Goal: Transaction & Acquisition: Subscribe to service/newsletter

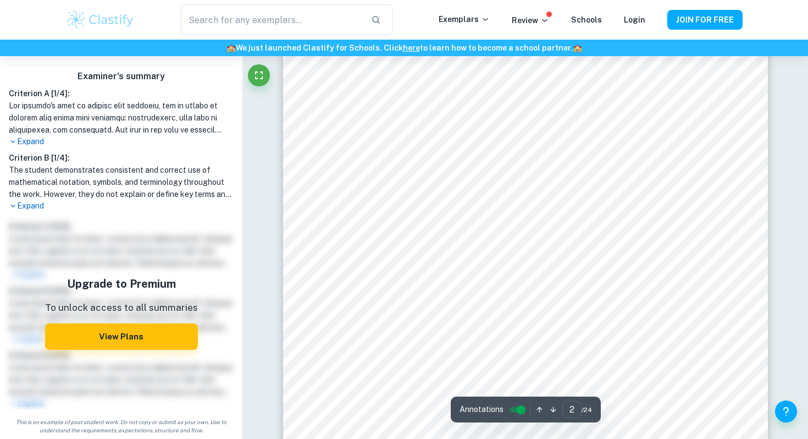
scroll to position [1254, 0]
click at [161, 334] on button "View Plans" at bounding box center [121, 336] width 153 height 26
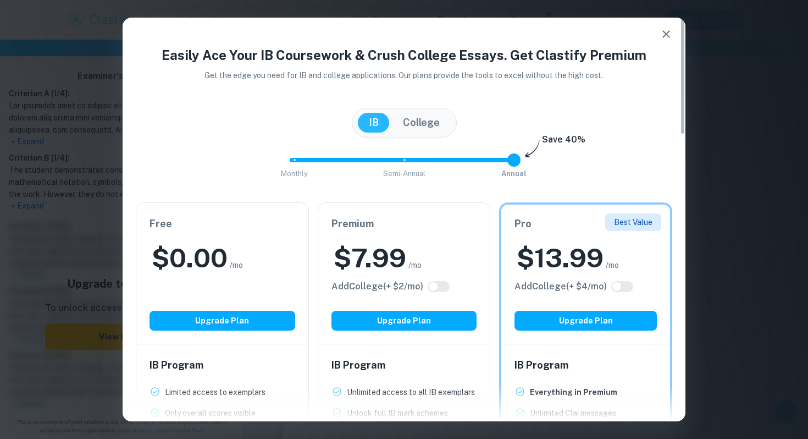
click at [423, 248] on div "$ 7.99 /mo" at bounding box center [404, 257] width 146 height 35
click at [672, 41] on button "button" at bounding box center [666, 34] width 22 height 22
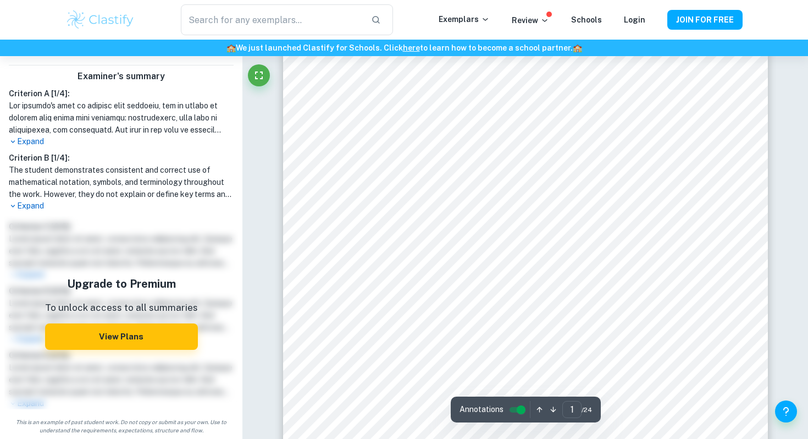
scroll to position [0, 0]
